Goal: Information Seeking & Learning: Compare options

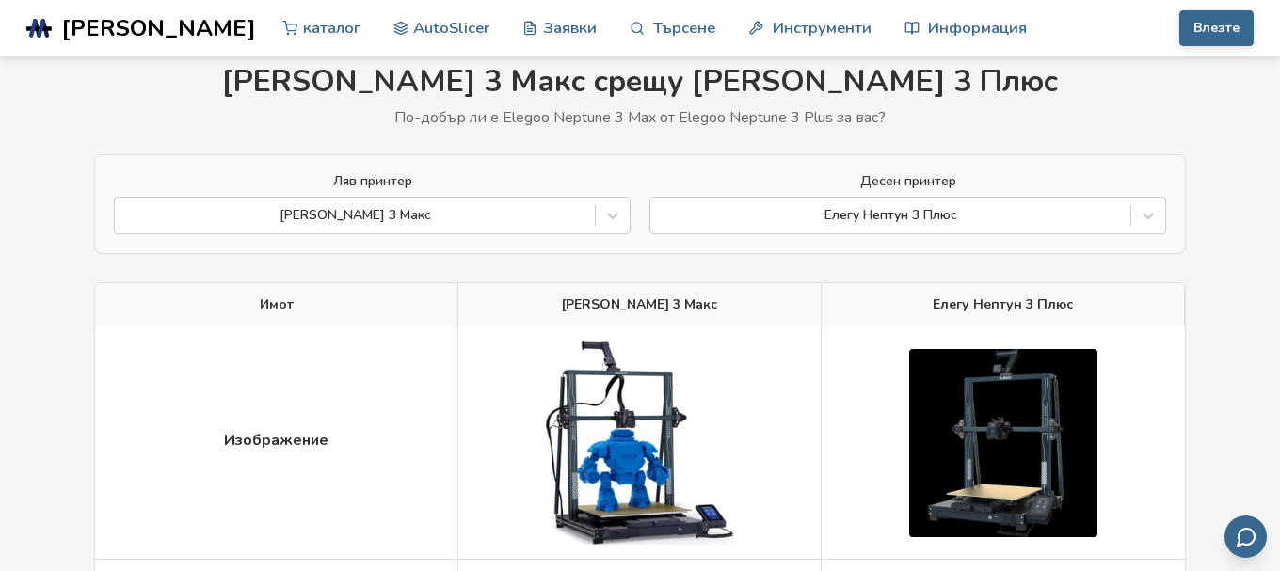
scroll to position [96, 0]
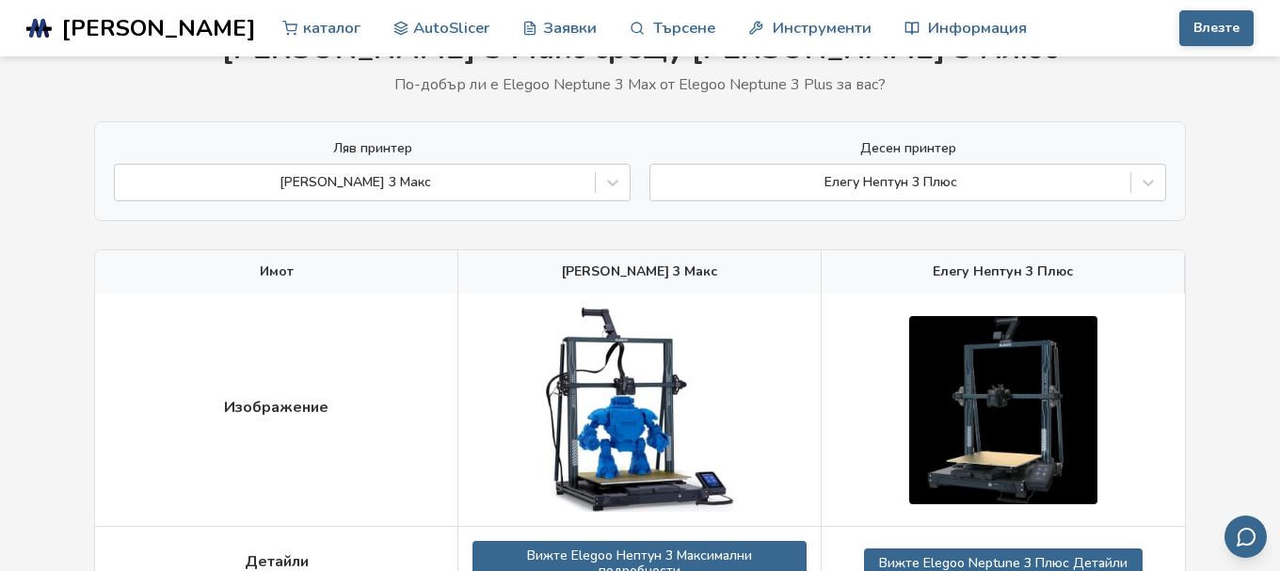
click at [1077, 273] on div "Елегу Нептун 3 Плюс" at bounding box center [1002, 271] width 363 height 43
click at [1056, 273] on span "Елегу Нептун 3 Плюс" at bounding box center [1002, 271] width 140 height 15
click at [1067, 272] on span "Елегу Нептун 3 Плюс" at bounding box center [1002, 271] width 140 height 15
click at [1083, 306] on div at bounding box center [1002, 410] width 363 height 232
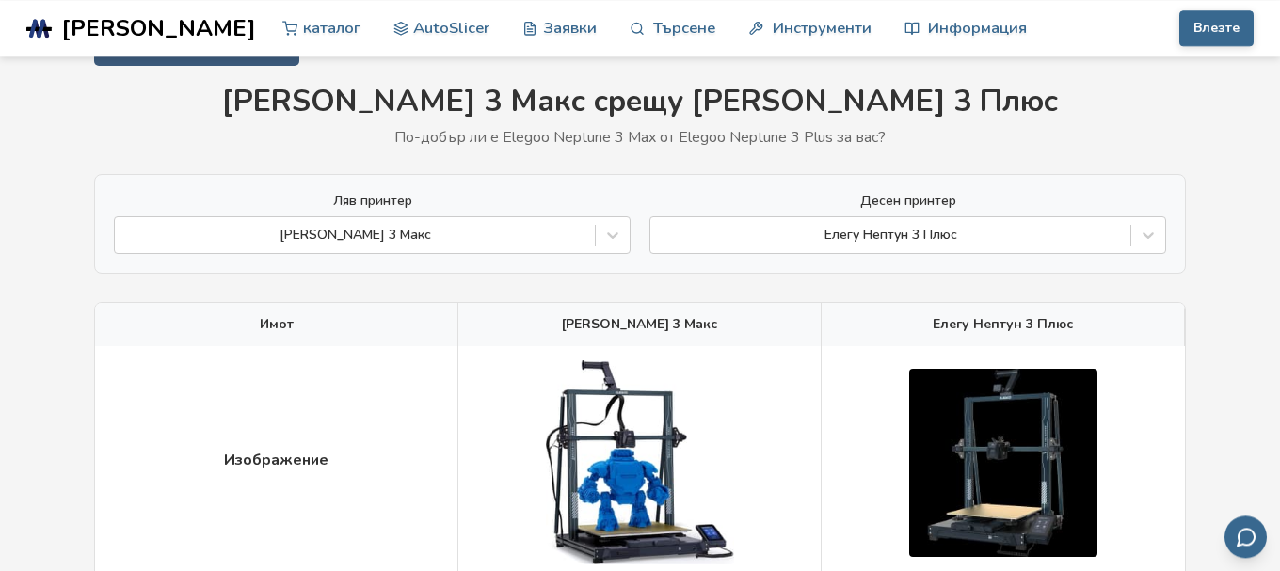
scroll to position [0, 0]
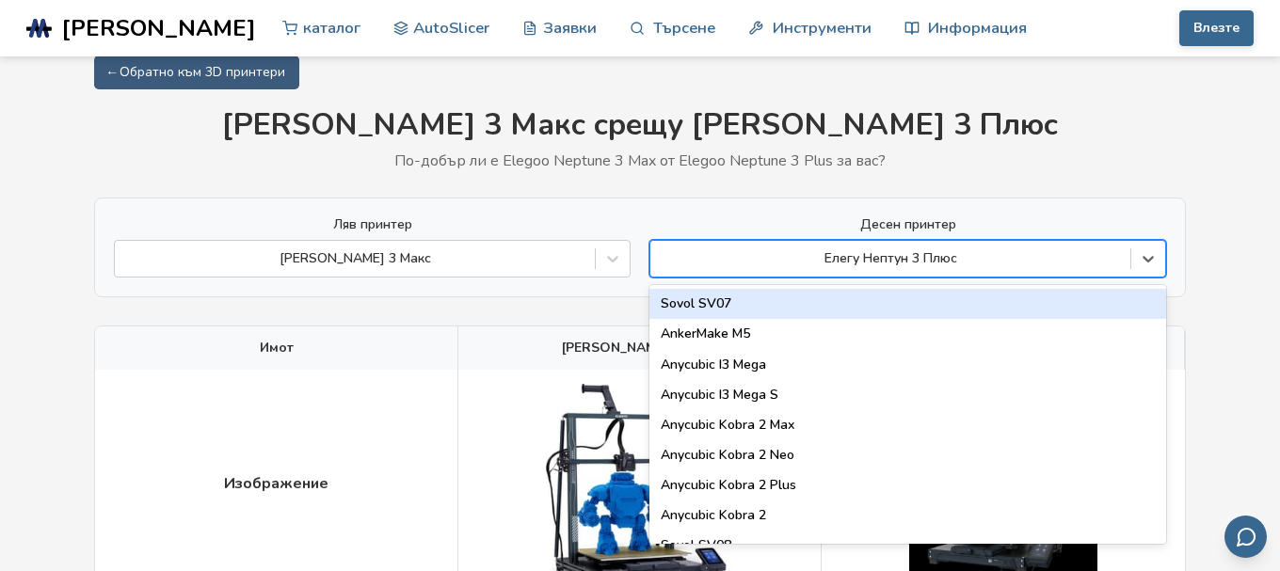
click at [963, 277] on div "Елегу Нептун 3 Плюс" at bounding box center [907, 259] width 517 height 38
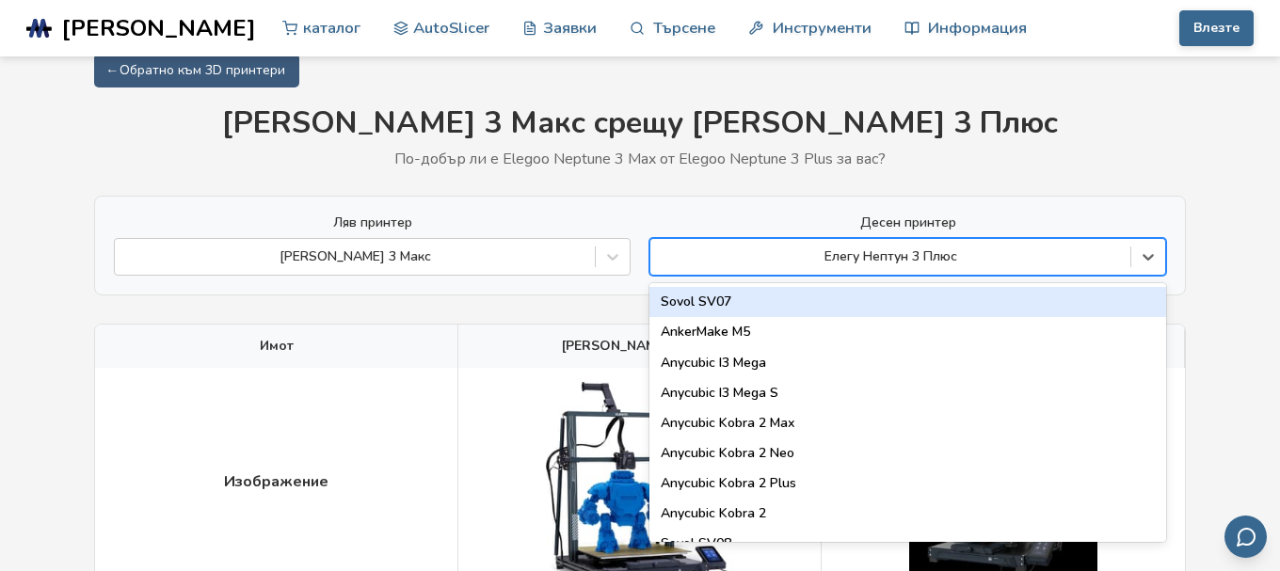
scroll to position [24, 0]
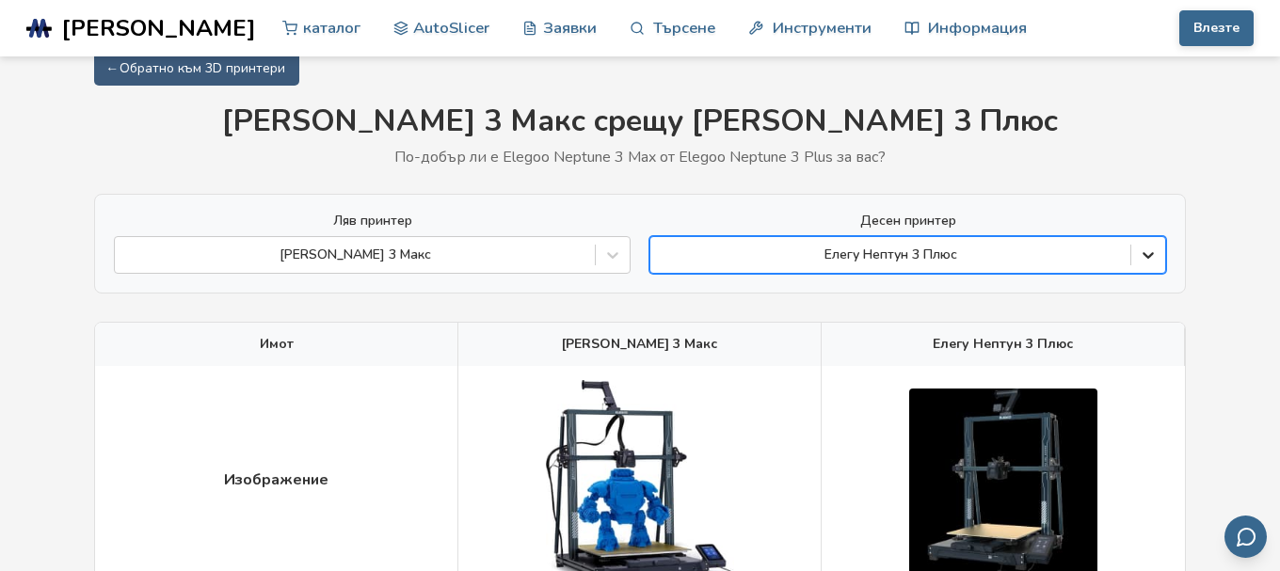
click at [1147, 253] on icon at bounding box center [1147, 255] width 19 height 19
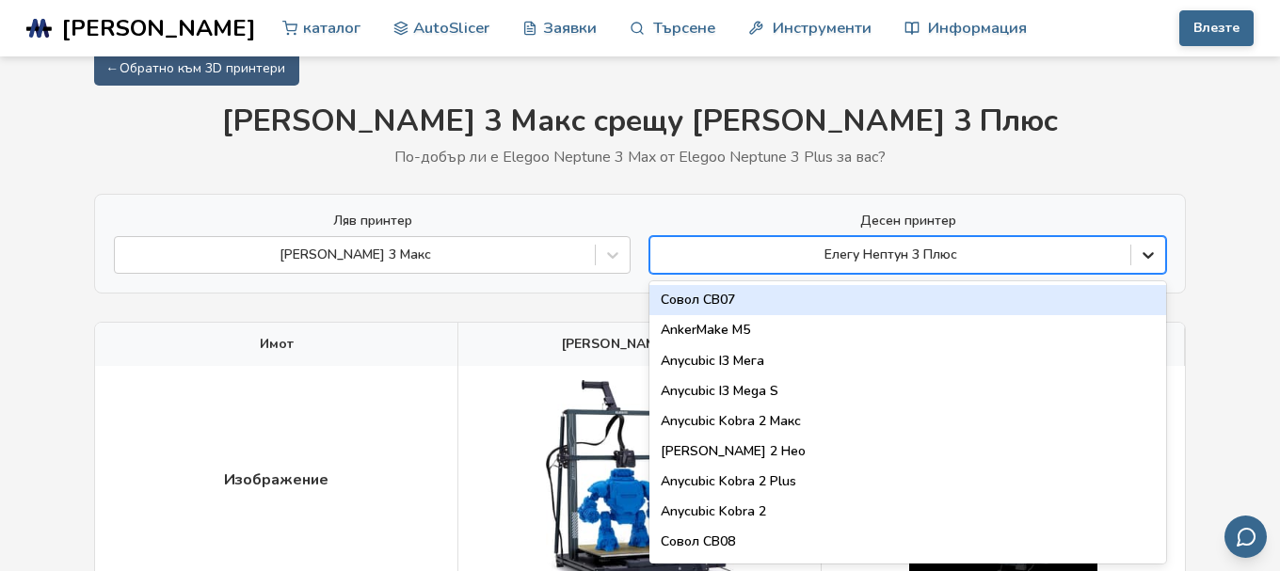
click at [1147, 253] on icon at bounding box center [1147, 255] width 19 height 19
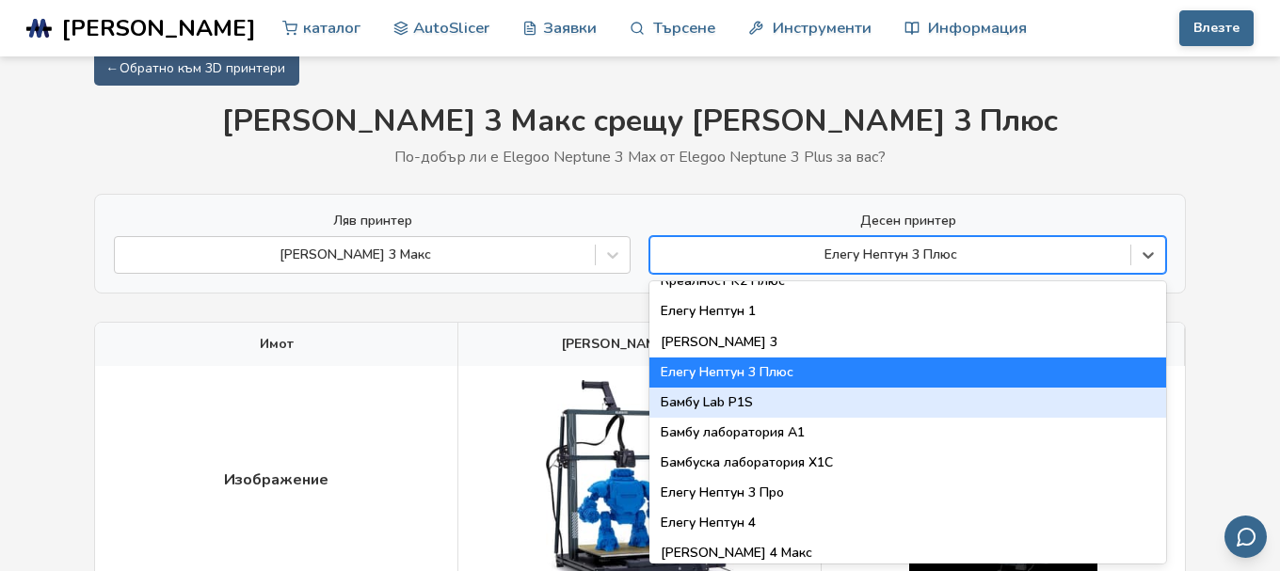
scroll to position [1394, 0]
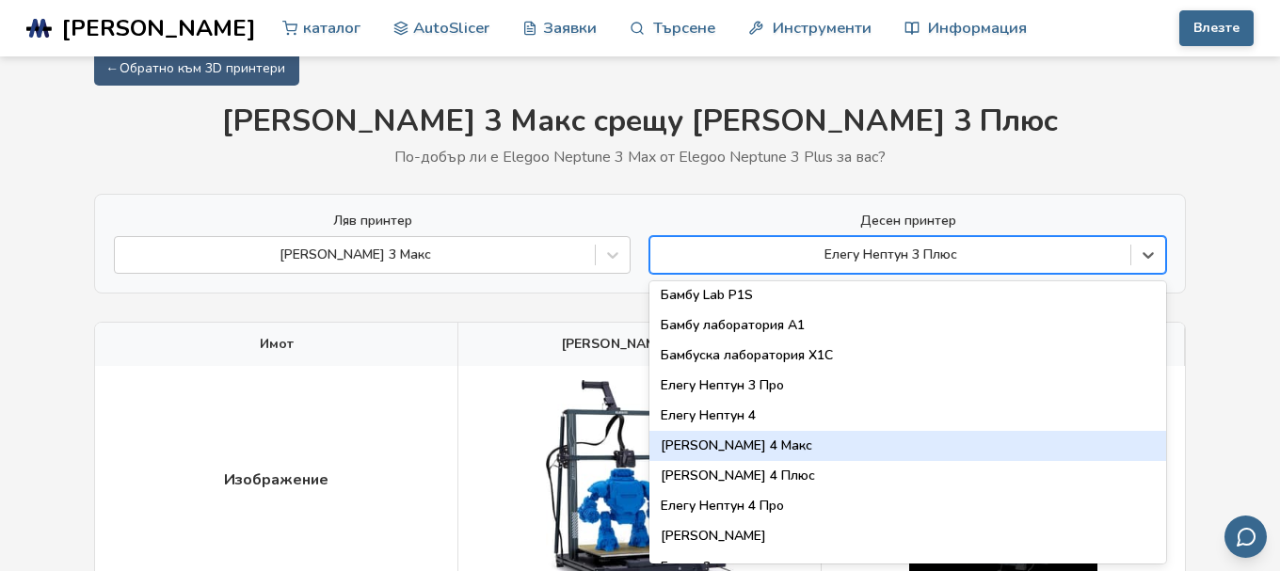
click at [771, 448] on div "[PERSON_NAME] 4 Макс" at bounding box center [907, 446] width 517 height 30
